Goal: Book appointment/travel/reservation

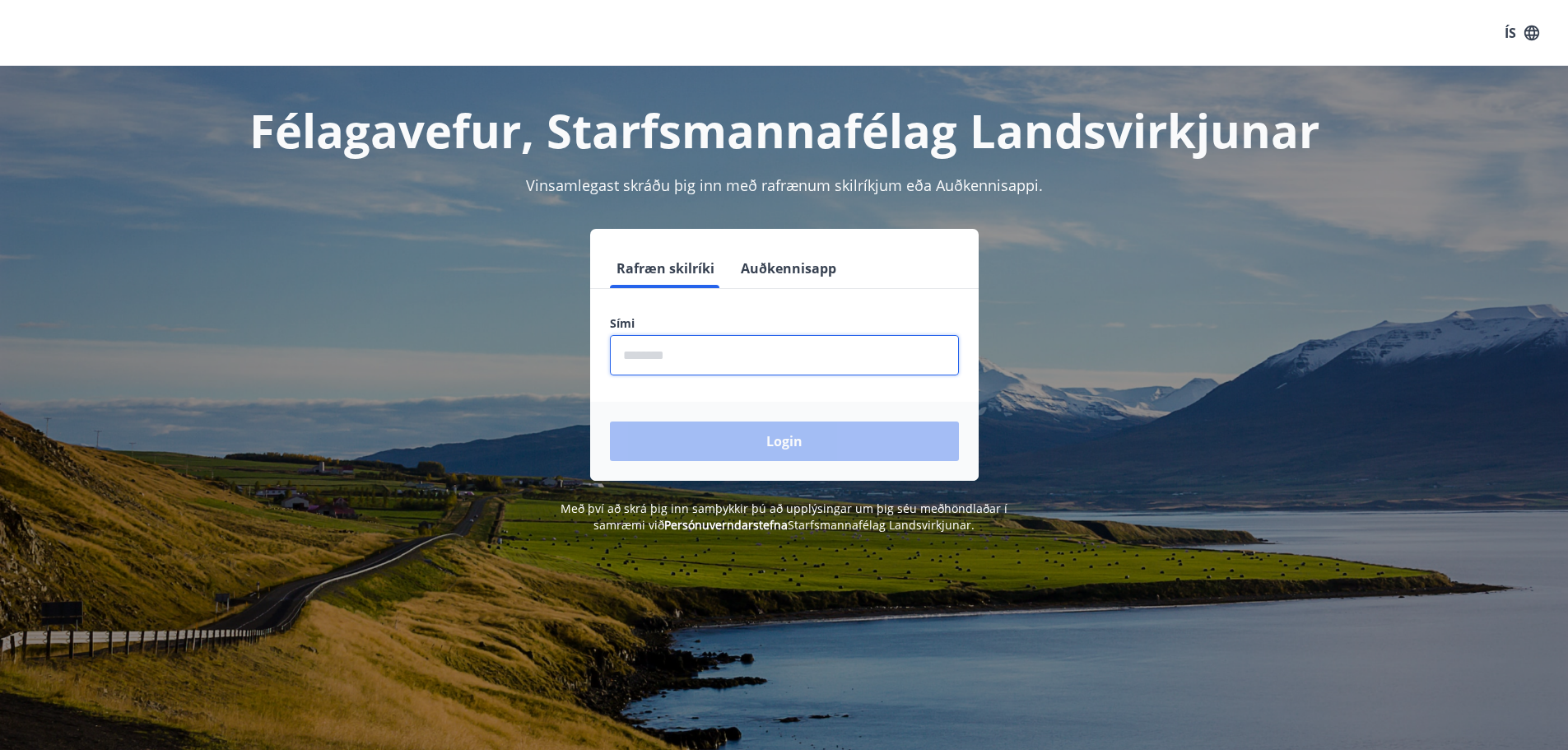
click at [712, 372] on input "phone" at bounding box center [784, 355] width 349 height 41
type input "********"
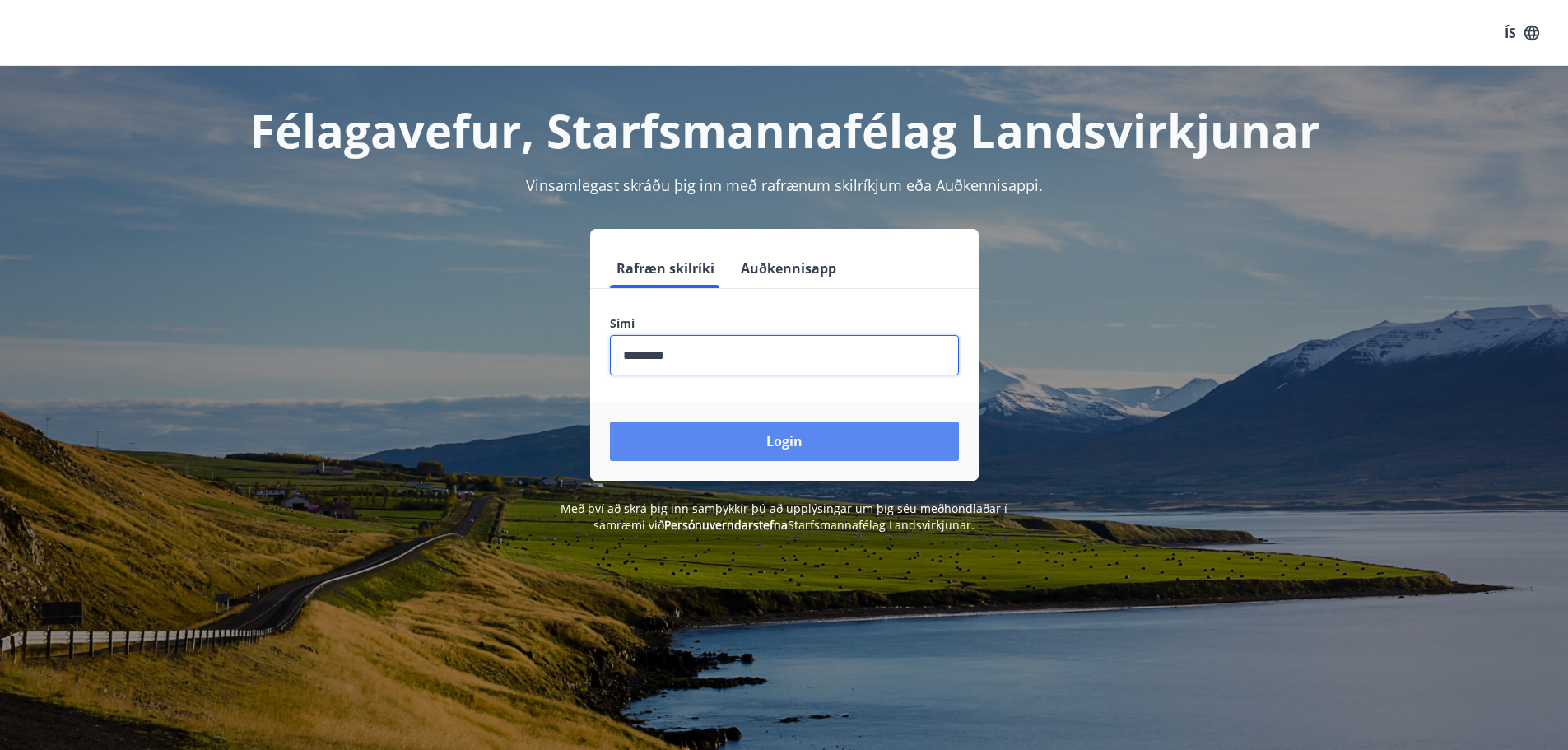
click at [765, 456] on button "Login" at bounding box center [784, 441] width 349 height 40
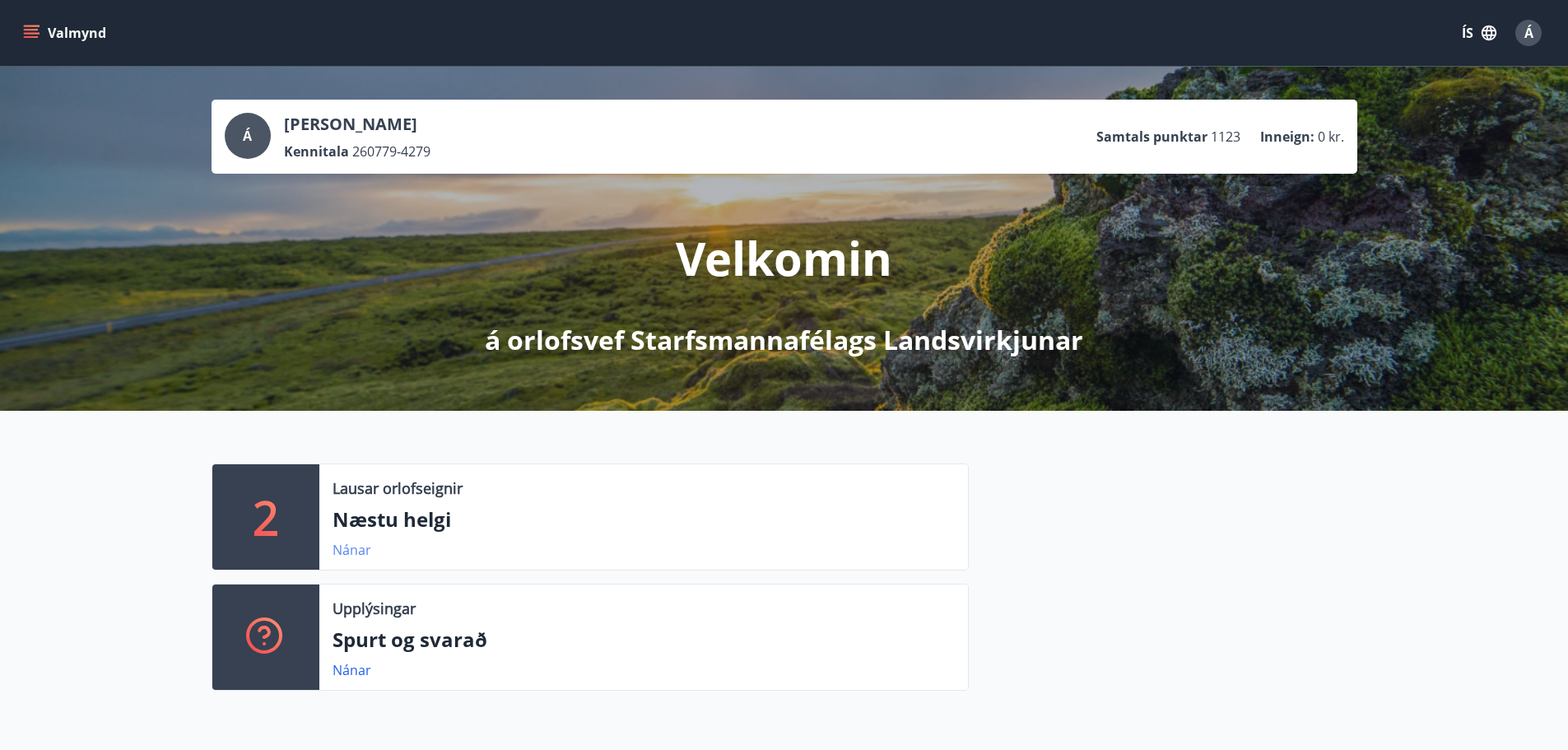
click at [338, 550] on link "Nánar" at bounding box center [352, 549] width 39 height 18
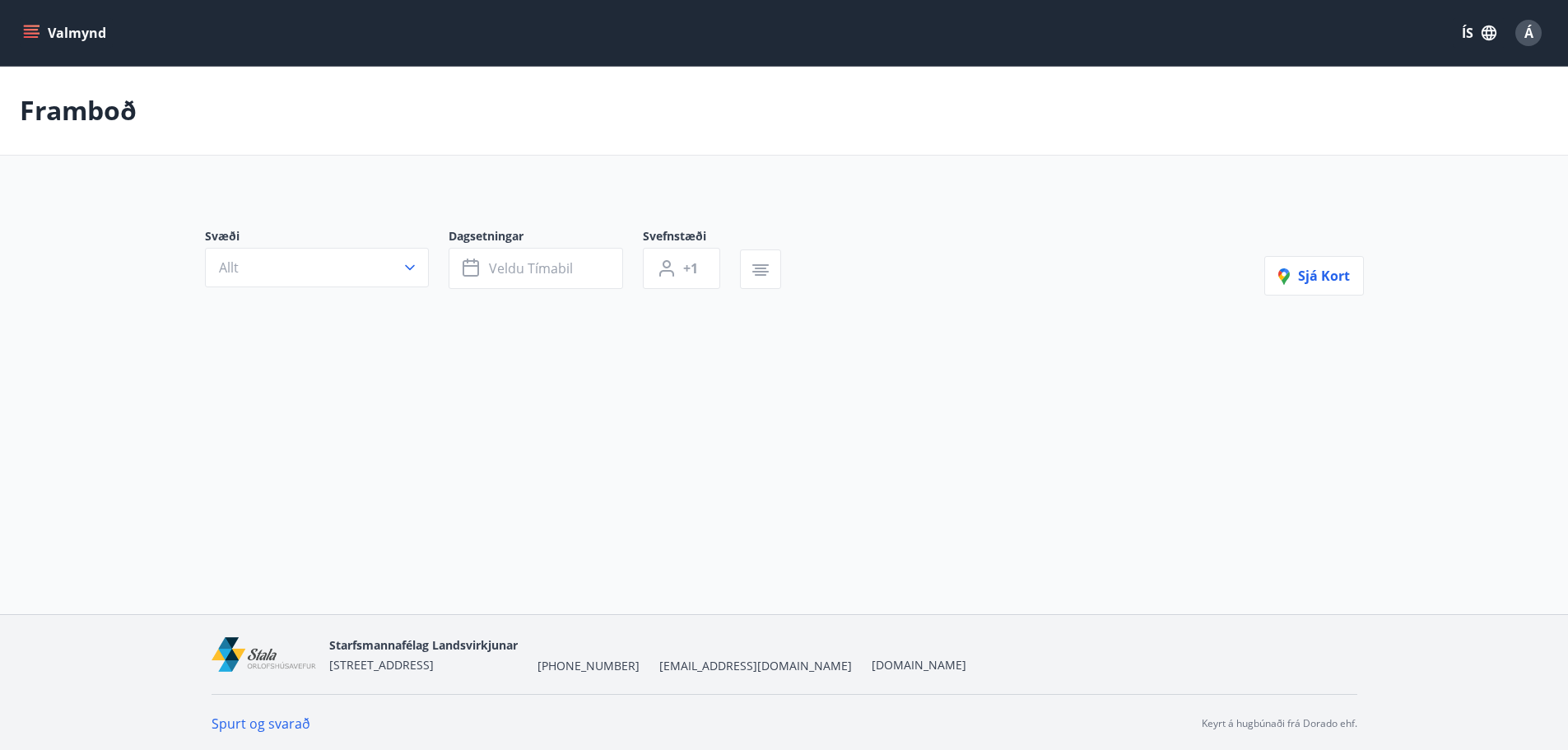
type input "*"
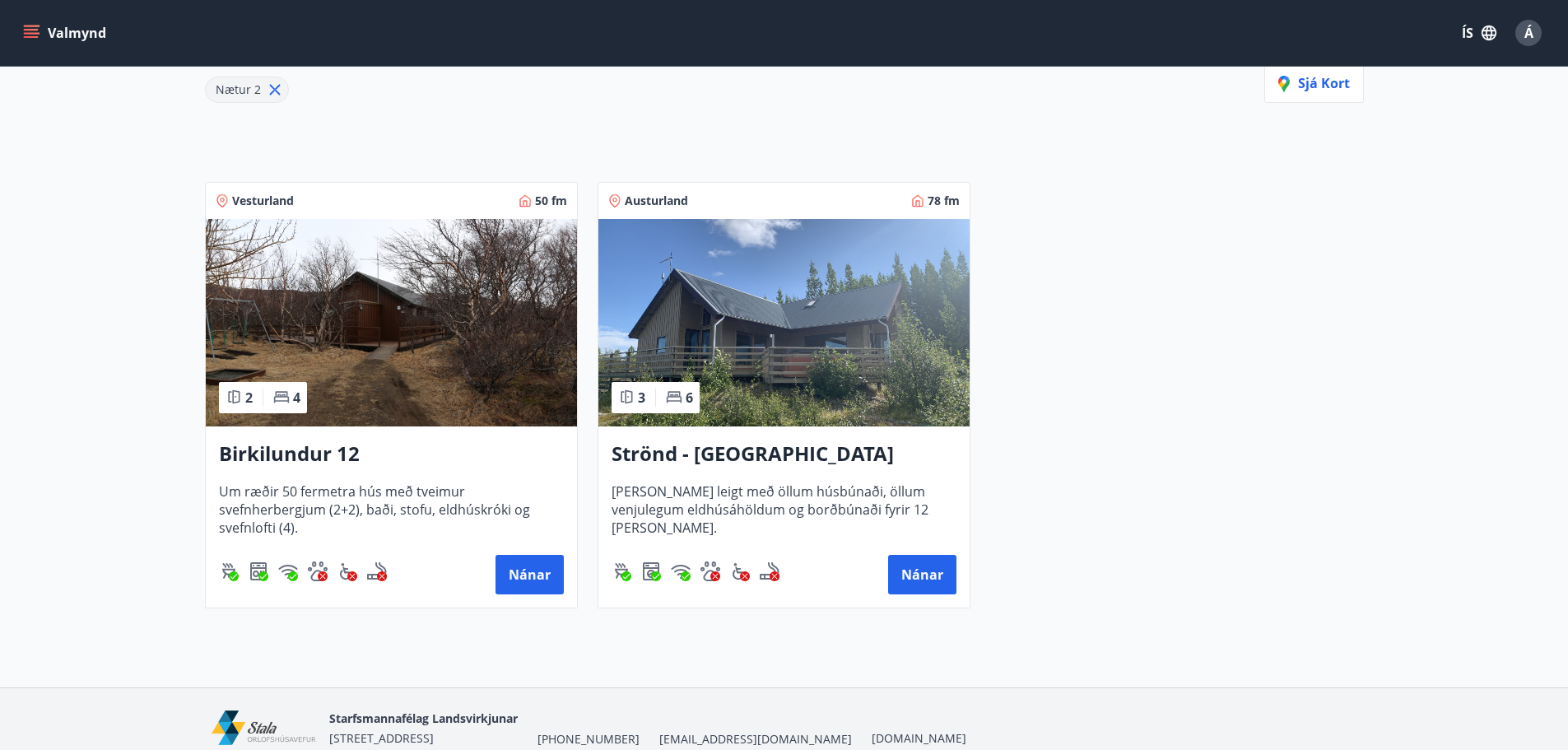
scroll to position [247, 0]
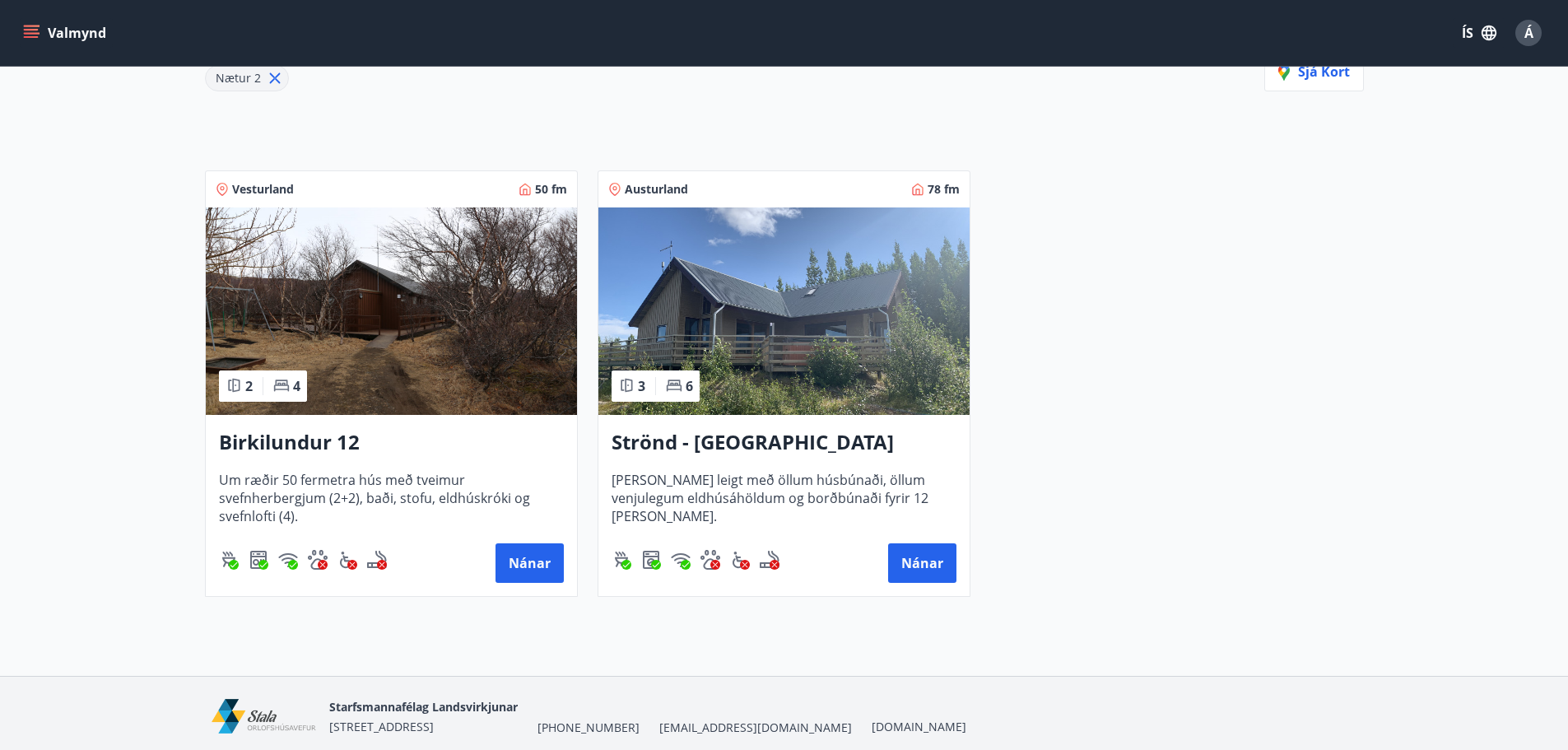
click at [305, 443] on h3 "Birkilundur 12" at bounding box center [391, 443] width 345 height 29
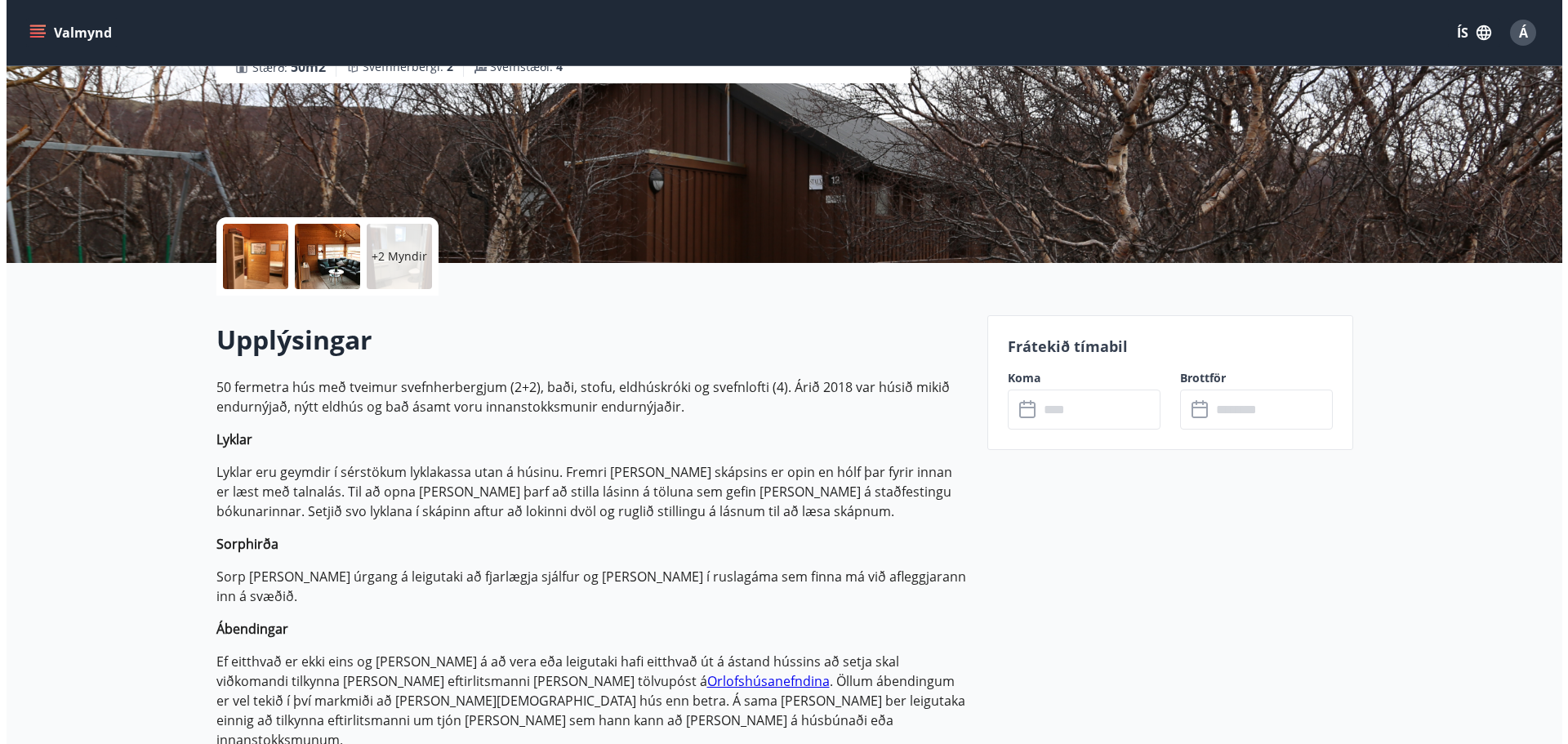
scroll to position [327, 0]
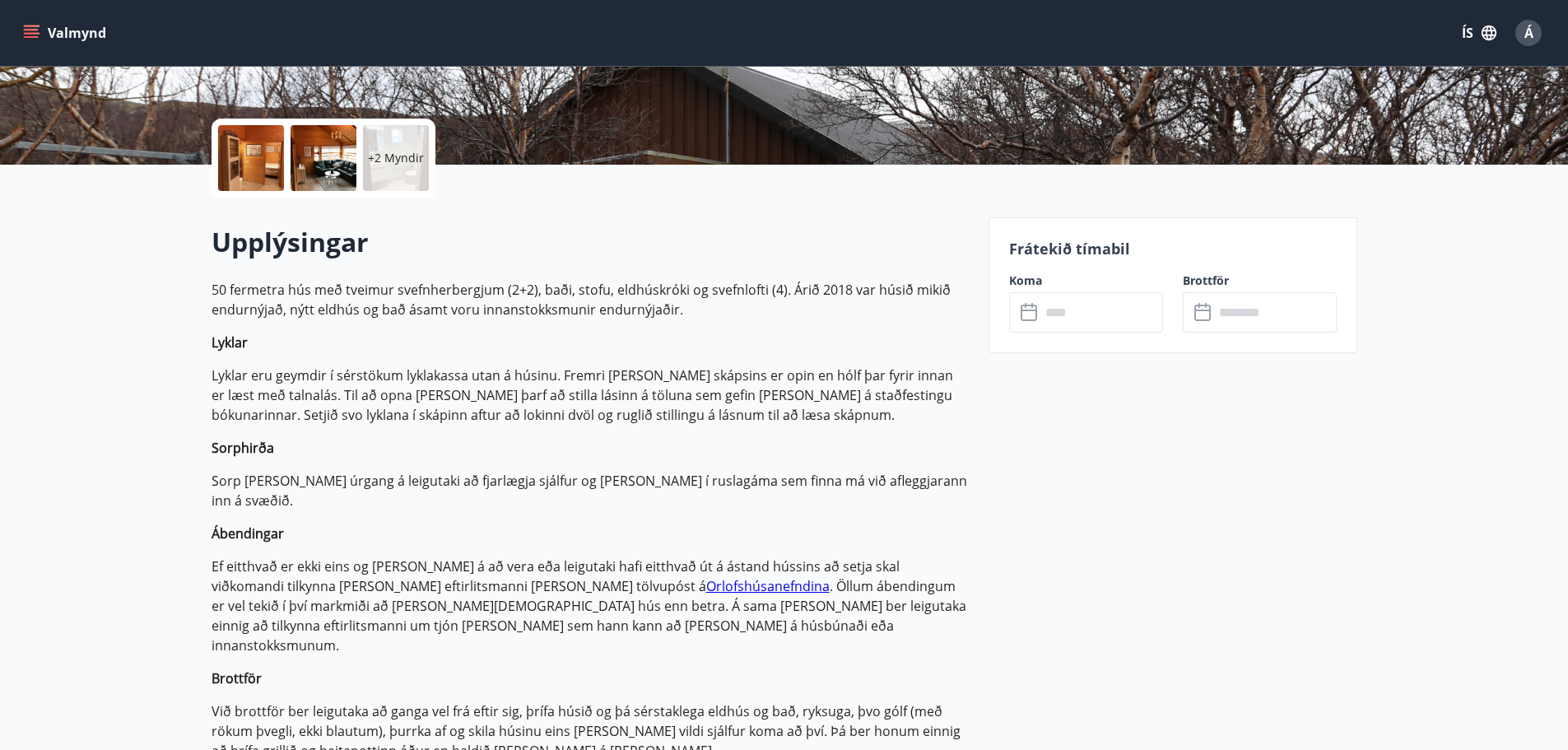
click at [1080, 306] on input "text" at bounding box center [1102, 312] width 122 height 41
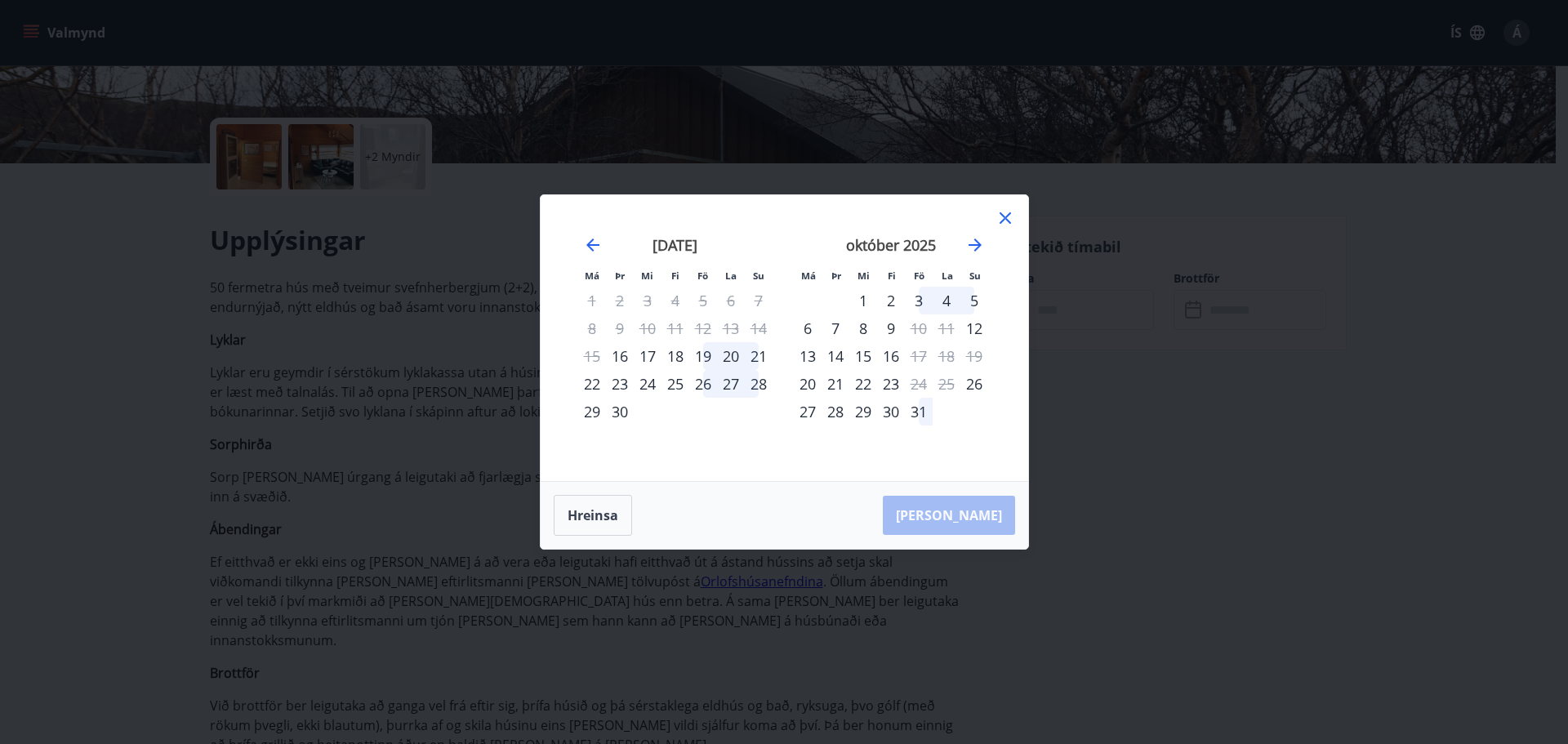
drag, startPoint x: 707, startPoint y: 358, endPoint x: 734, endPoint y: 364, distance: 27.7
click at [707, 359] on div "19" at bounding box center [703, 356] width 27 height 27
click at [761, 359] on div "21" at bounding box center [759, 356] width 27 height 27
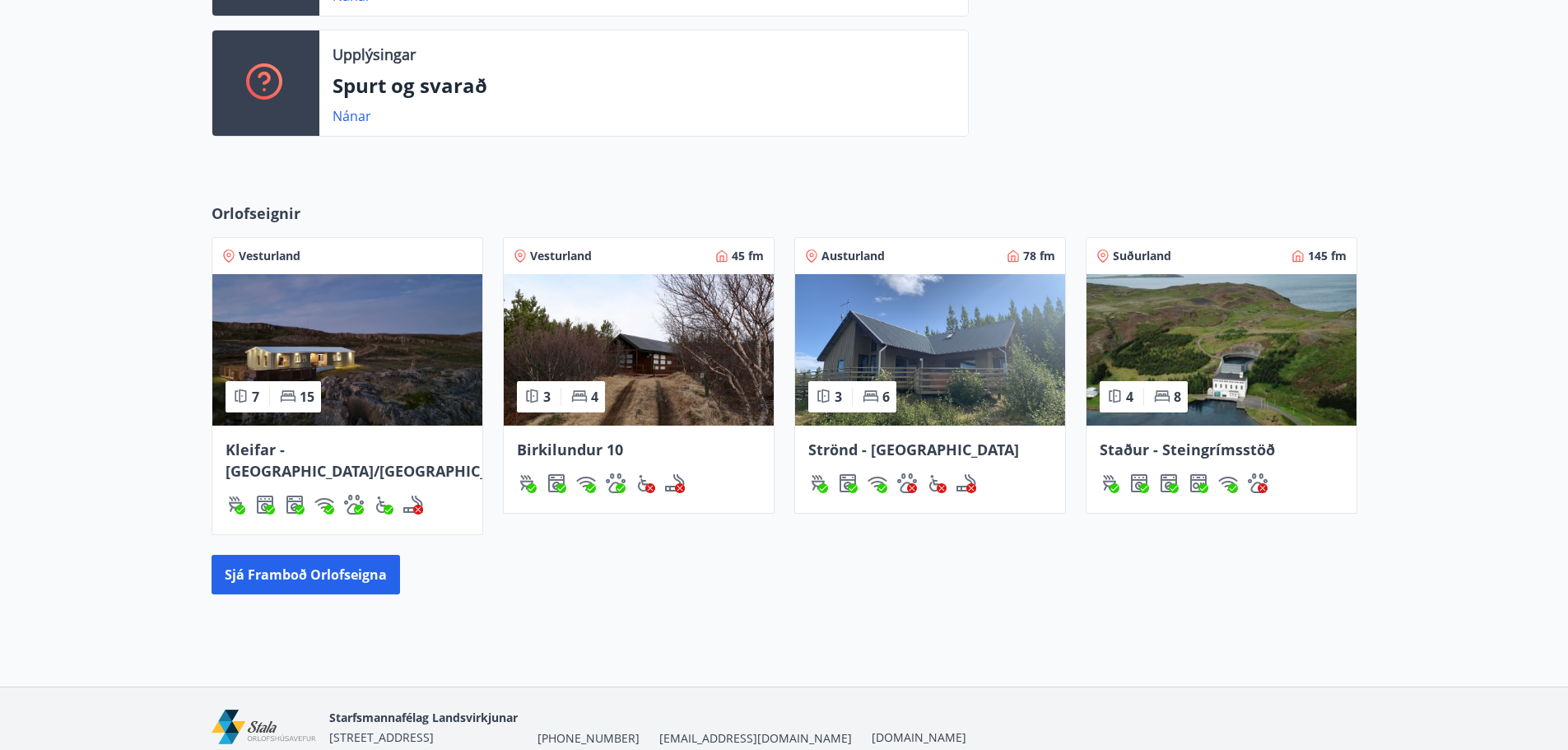
scroll to position [525, 0]
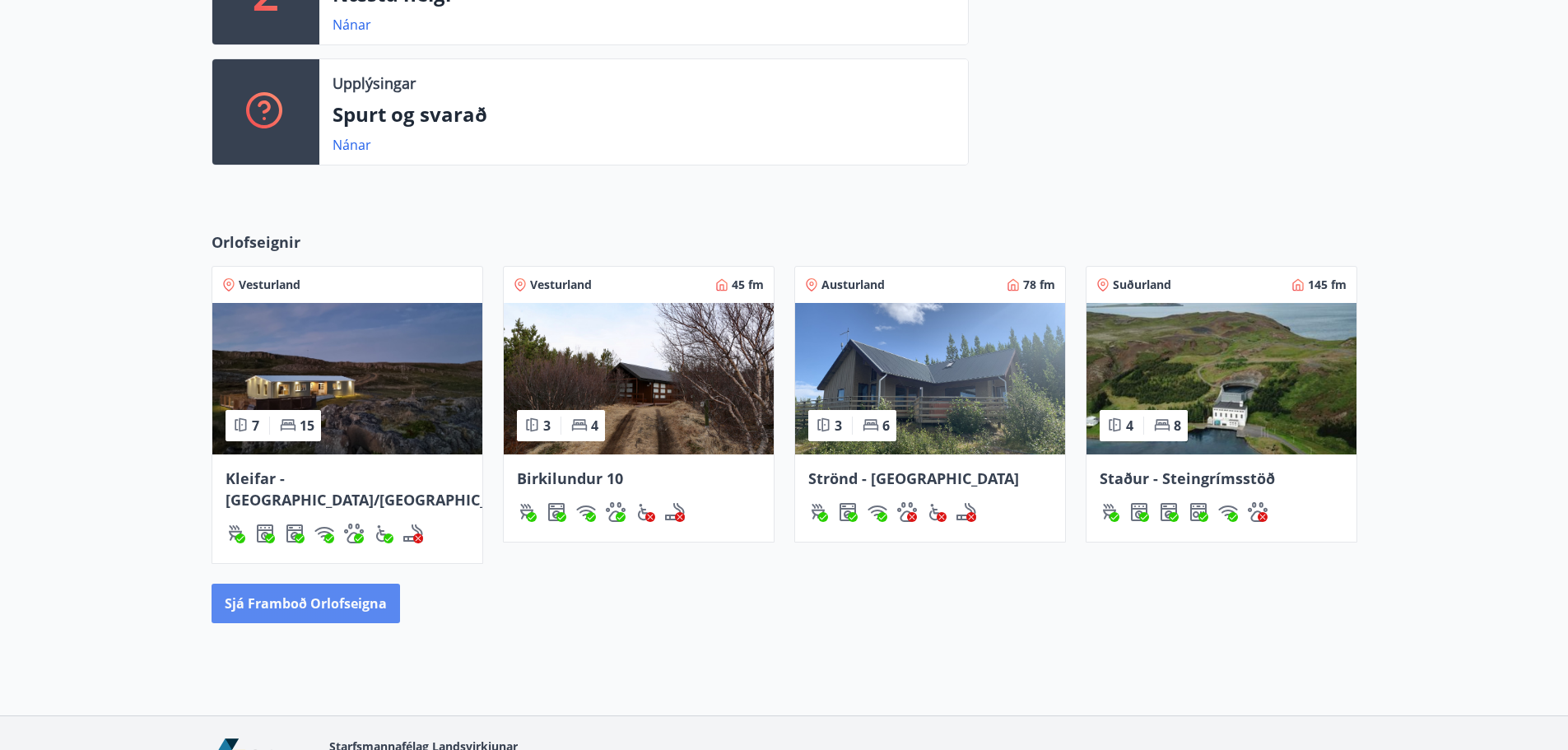
click at [372, 584] on button "Sjá framboð orlofseigna" at bounding box center [305, 603] width 189 height 40
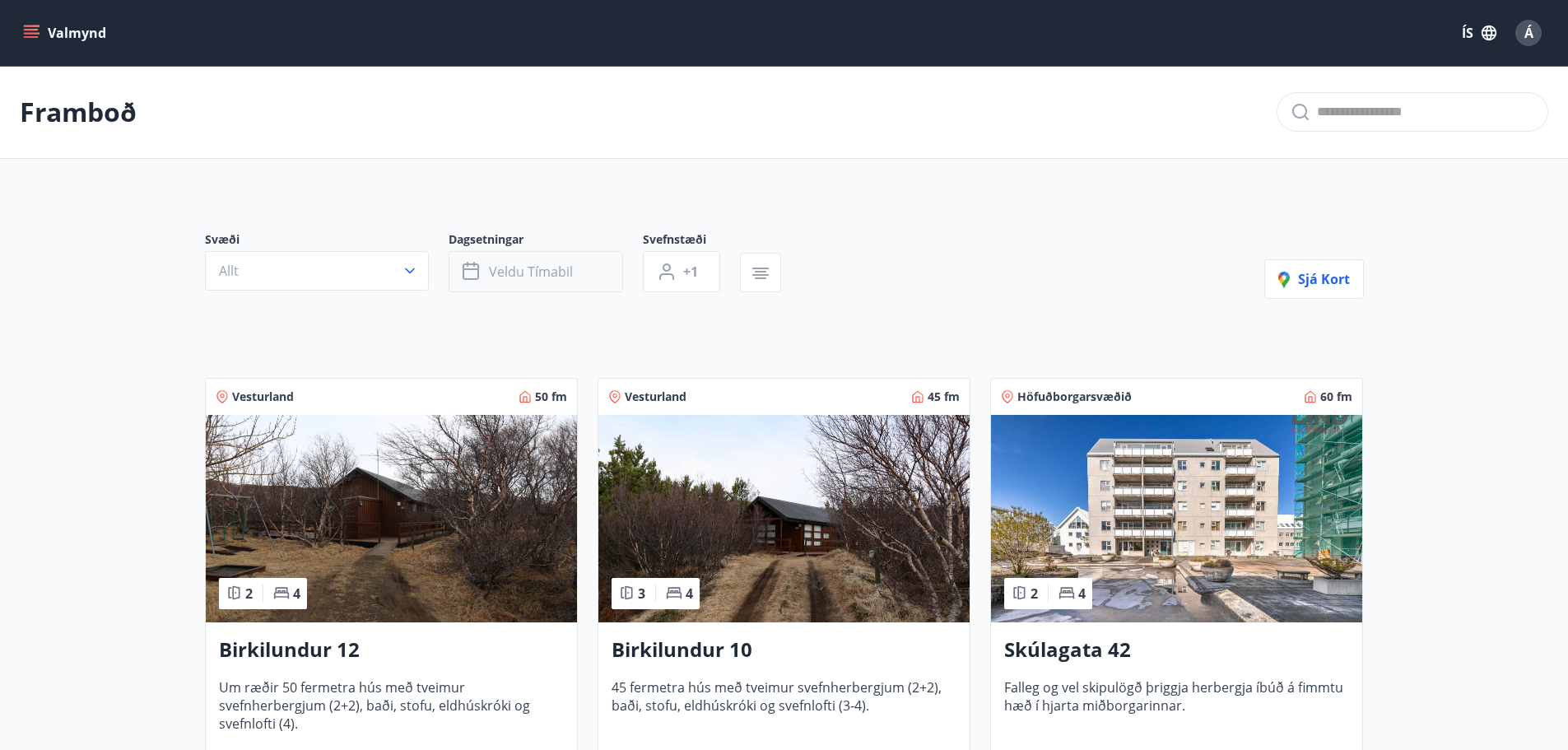
click at [523, 278] on span "Veldu tímabil" at bounding box center [530, 272] width 84 height 18
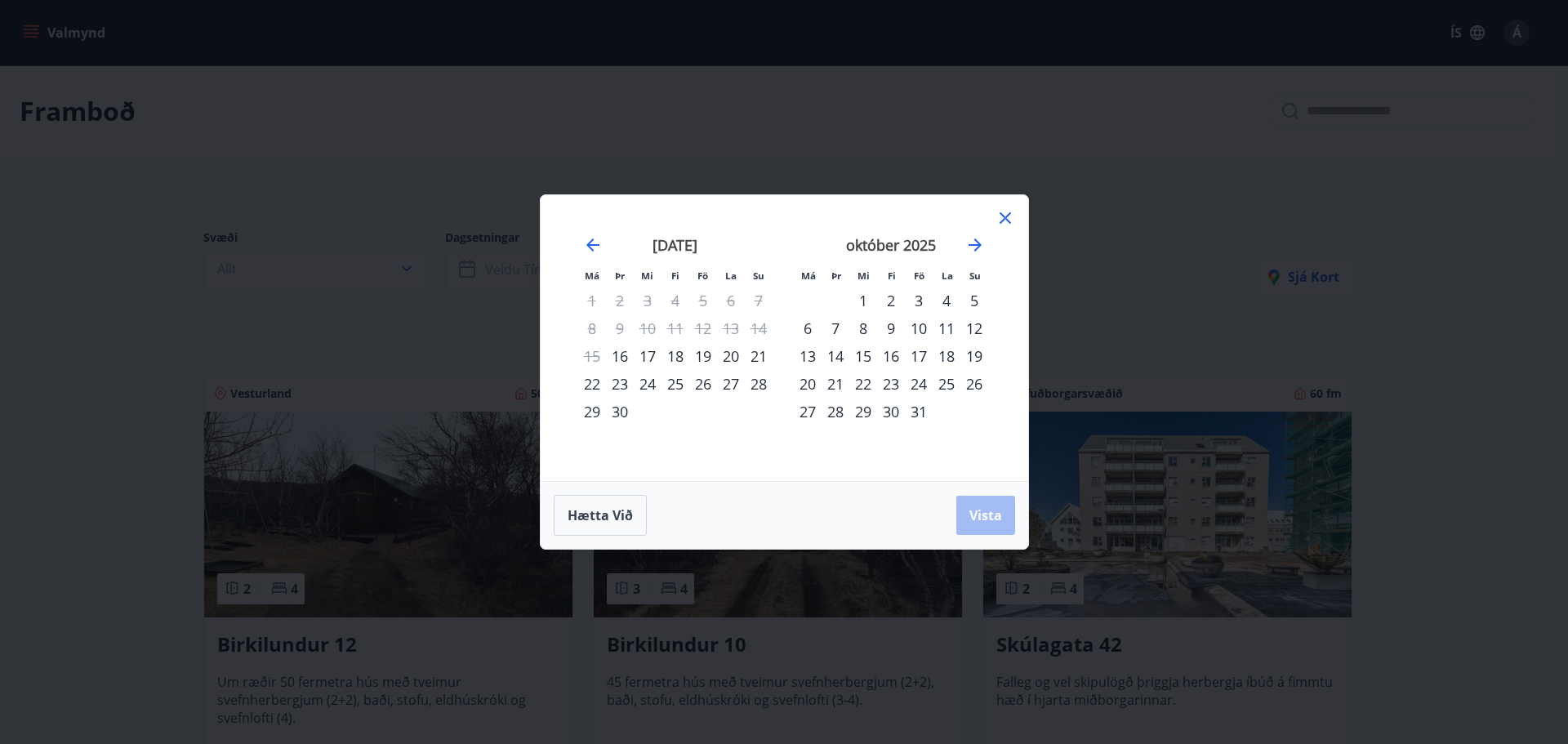
click at [942, 326] on div "11" at bounding box center [946, 328] width 27 height 27
click at [981, 331] on div "12" at bounding box center [974, 328] width 27 height 27
click at [991, 517] on span "Vista" at bounding box center [985, 515] width 33 height 18
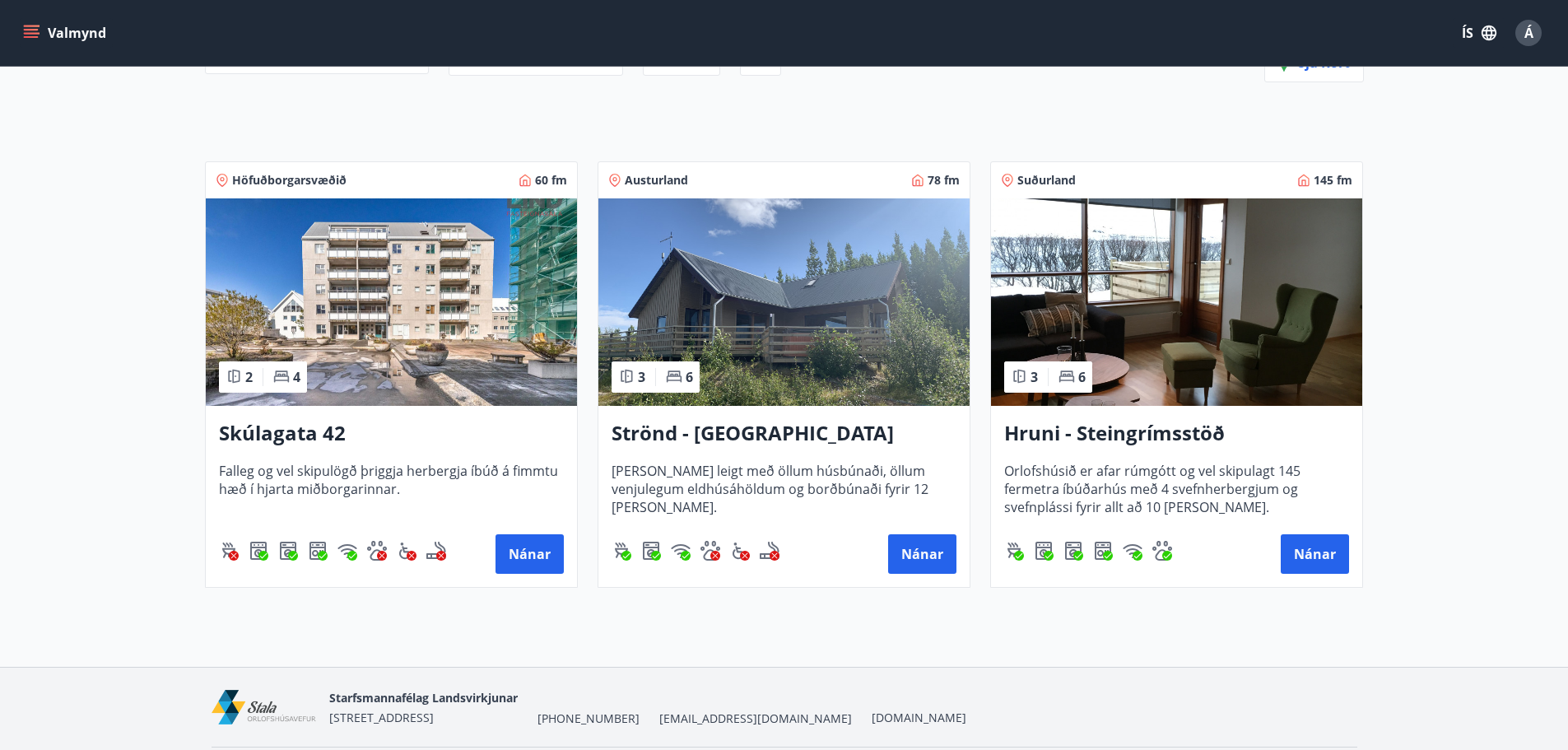
scroll to position [190, 0]
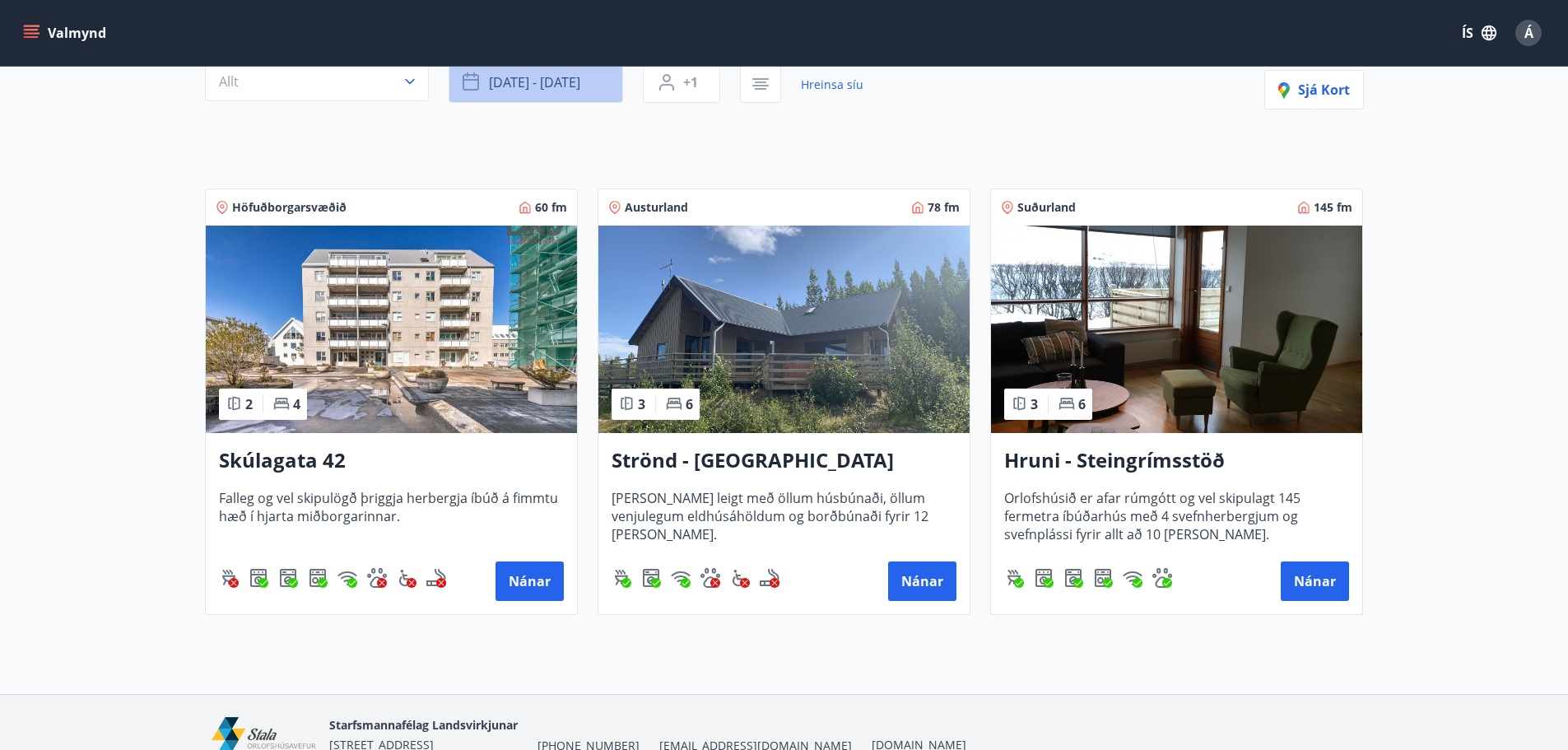
click at [554, 95] on button "okt 11 - okt 12" at bounding box center [535, 83] width 174 height 41
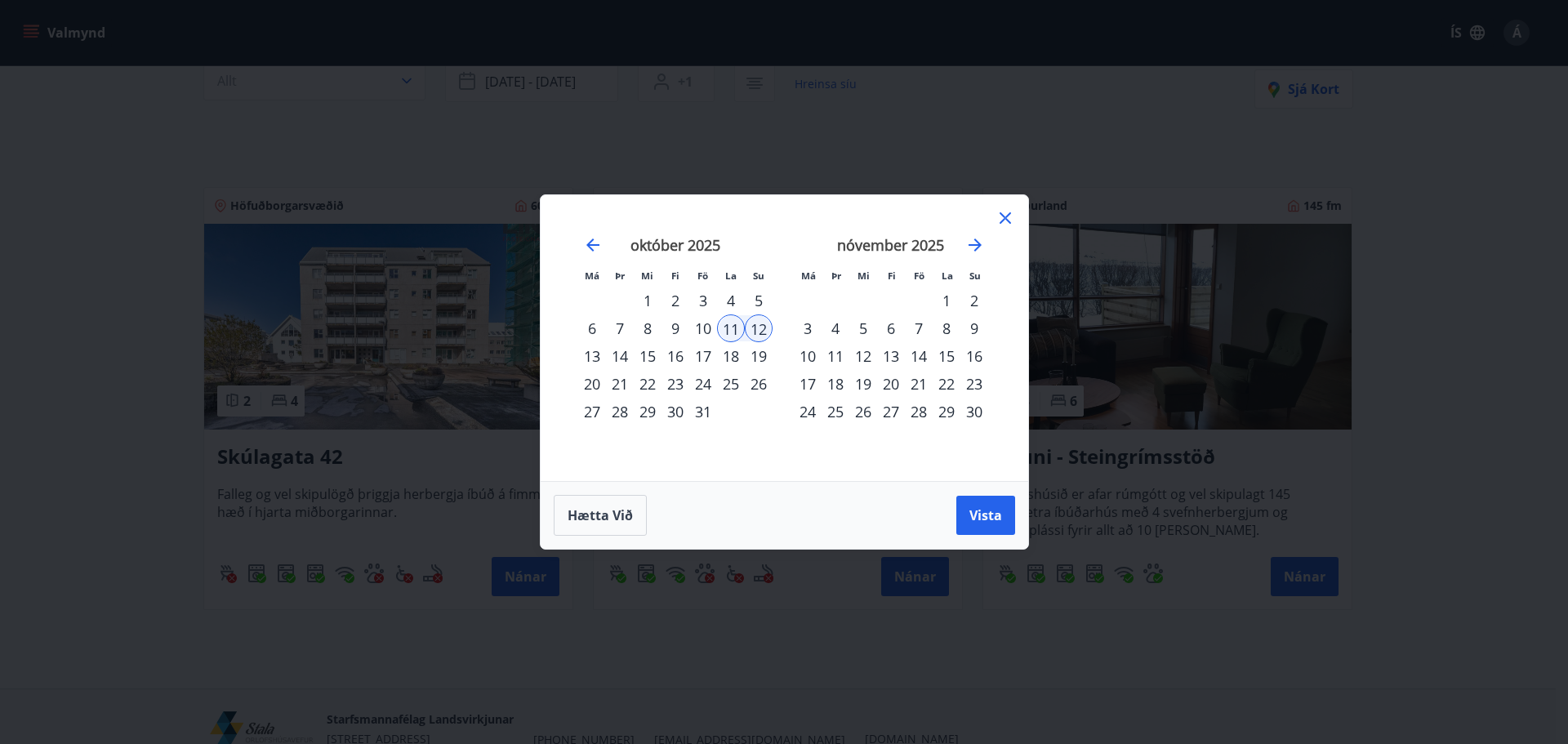
click at [701, 324] on div "10" at bounding box center [703, 328] width 27 height 27
click at [766, 331] on div "12" at bounding box center [759, 328] width 27 height 27
click at [1001, 507] on span "Vista" at bounding box center [985, 515] width 33 height 18
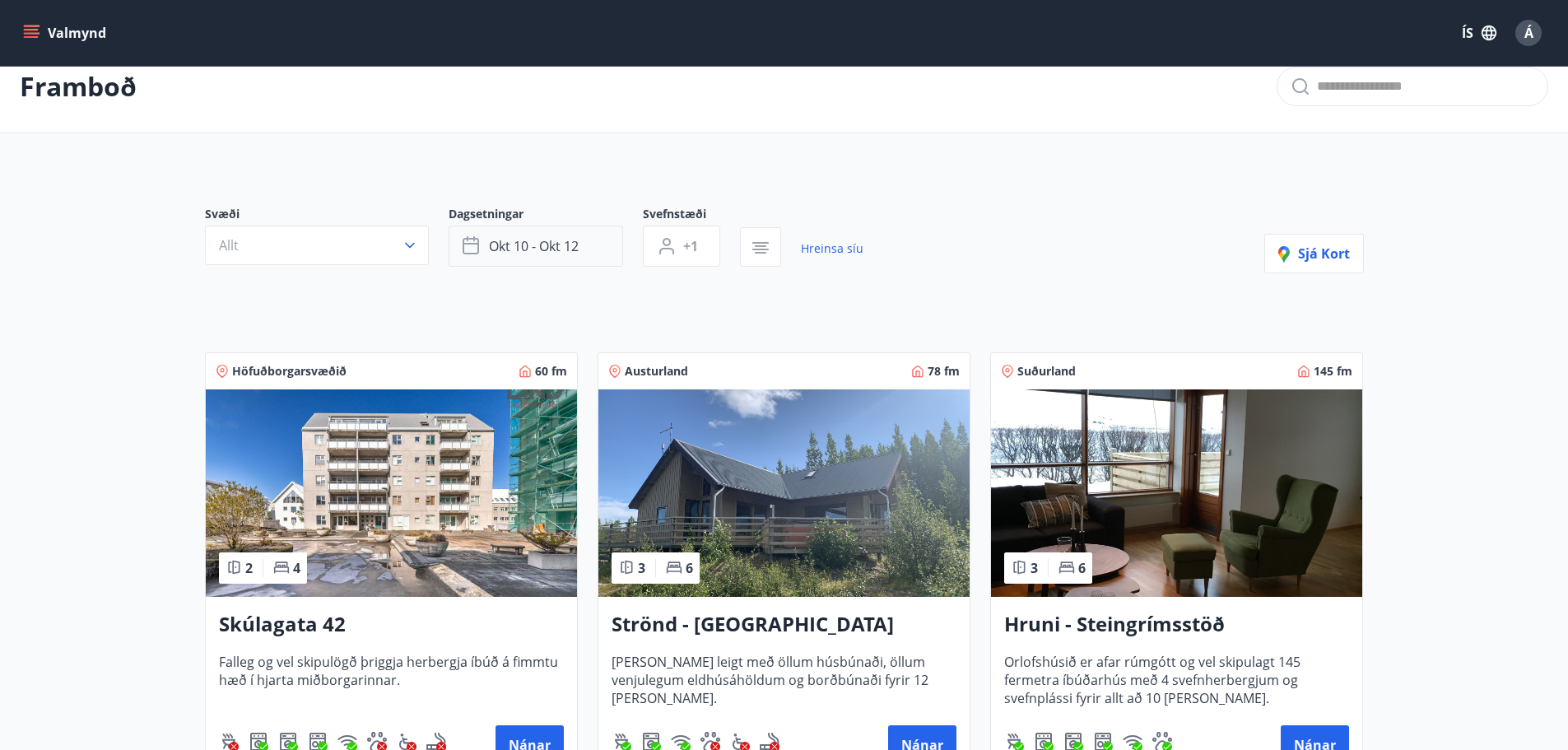
scroll to position [25, 0]
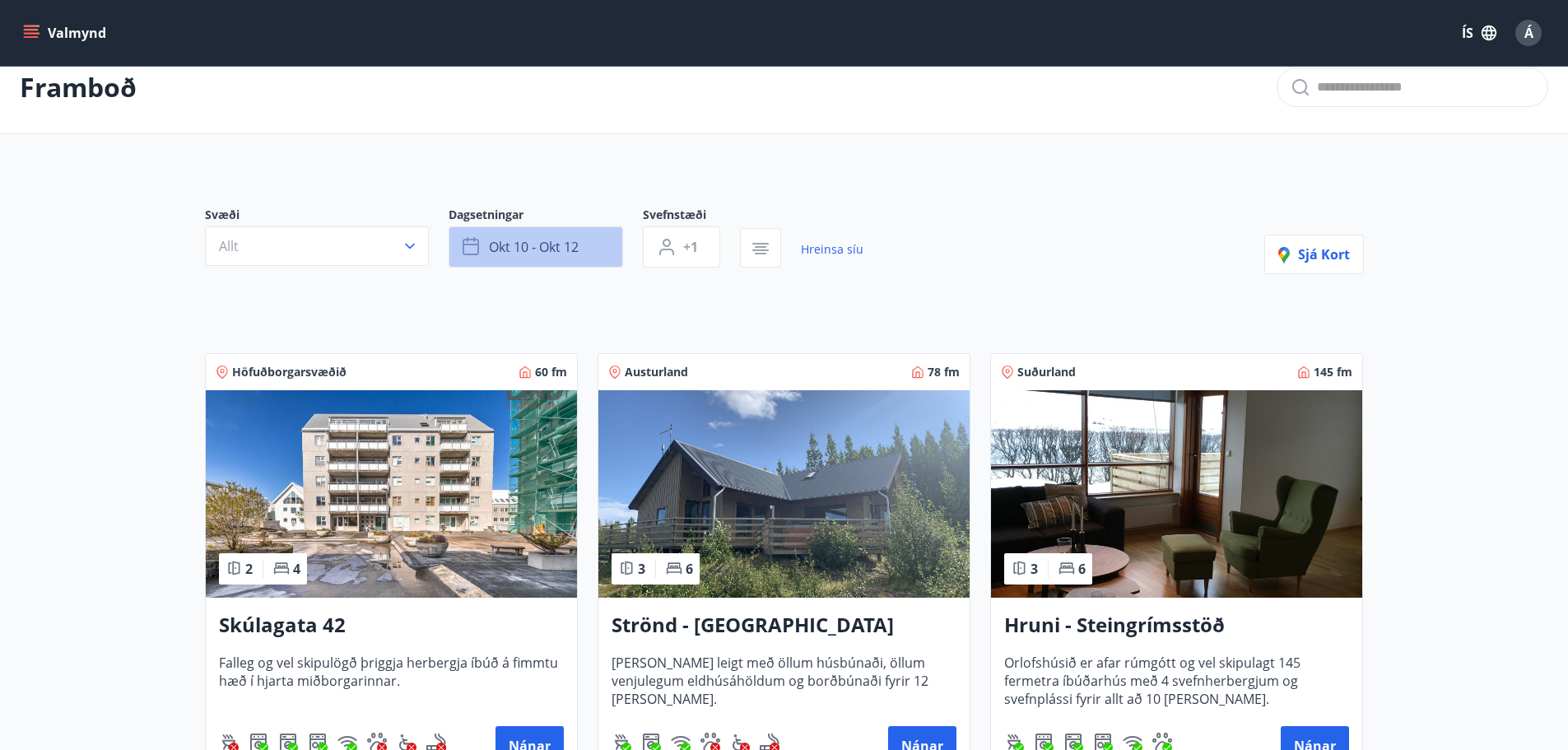
click at [578, 244] on span "okt 10 - okt 12" at bounding box center [534, 247] width 90 height 18
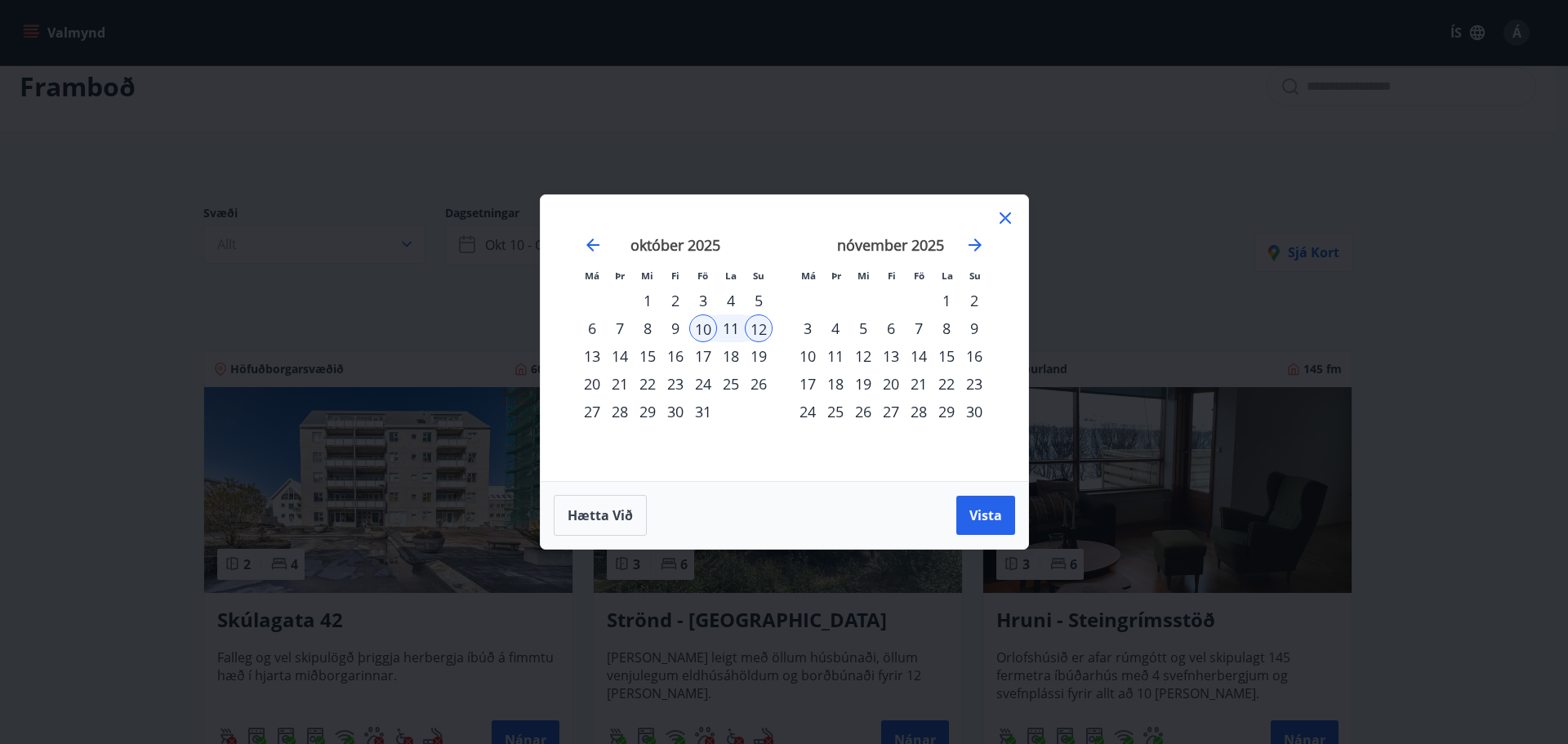
click at [698, 382] on div "24" at bounding box center [703, 384] width 27 height 27
click at [761, 387] on div "26" at bounding box center [759, 384] width 27 height 27
click at [985, 516] on span "Vista" at bounding box center [985, 515] width 33 height 18
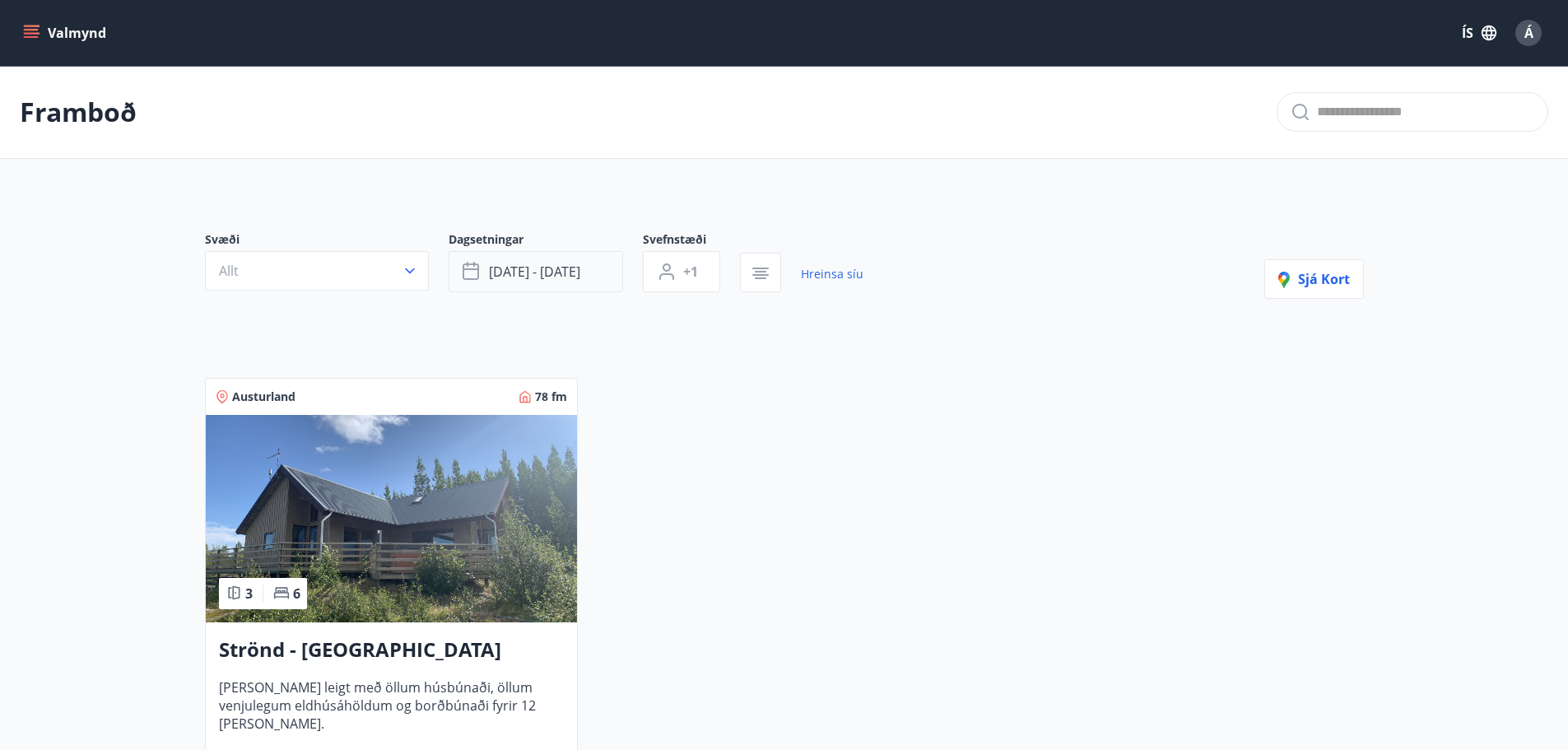
click at [545, 272] on span "okt 24 - okt 26" at bounding box center [534, 272] width 91 height 18
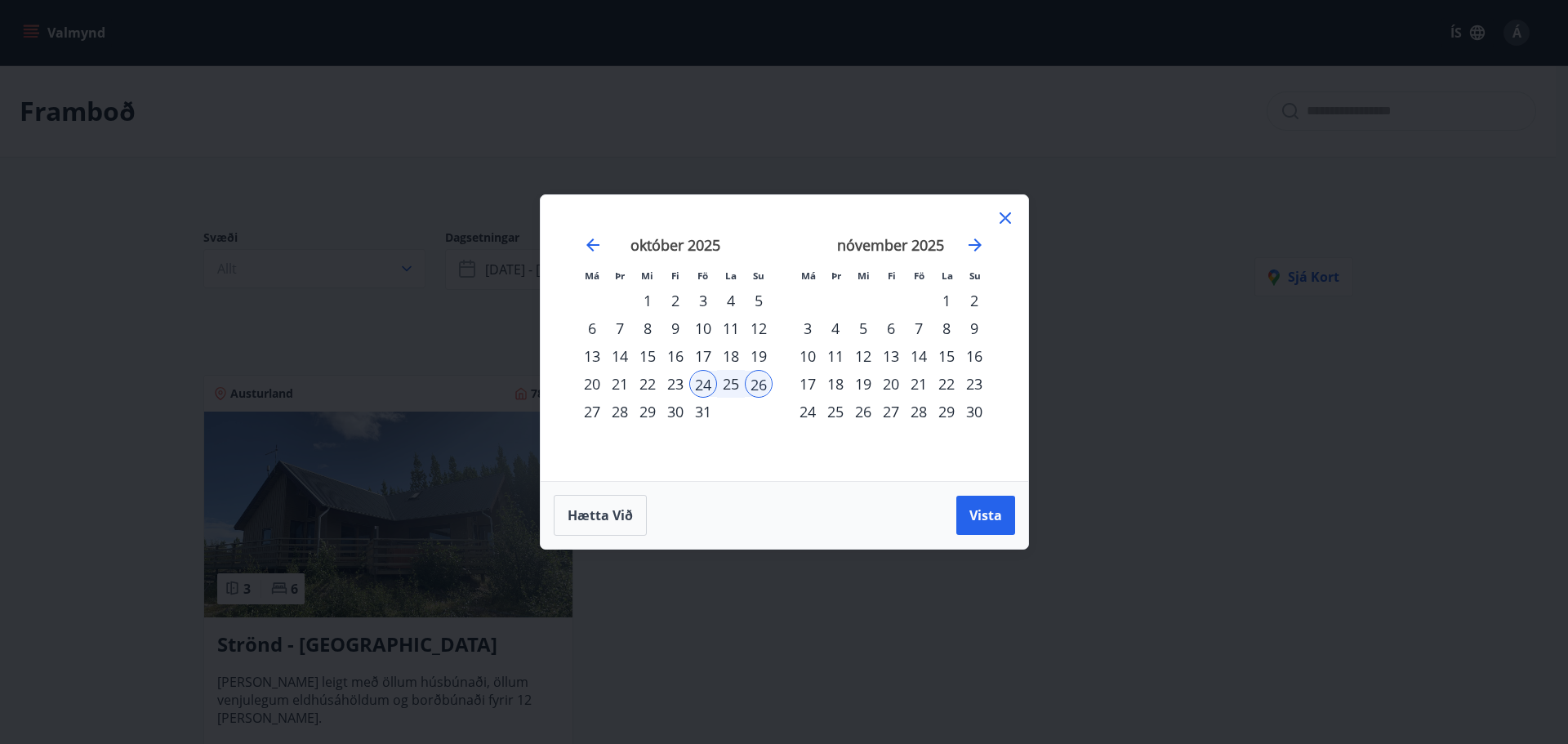
click at [699, 415] on div "31" at bounding box center [703, 411] width 27 height 27
drag, startPoint x: 977, startPoint y: 303, endPoint x: 985, endPoint y: 321, distance: 19.7
click at [978, 303] on div "2" at bounding box center [974, 300] width 27 height 27
click at [1001, 512] on span "Vista" at bounding box center [985, 515] width 33 height 18
